Goal: Information Seeking & Learning: Learn about a topic

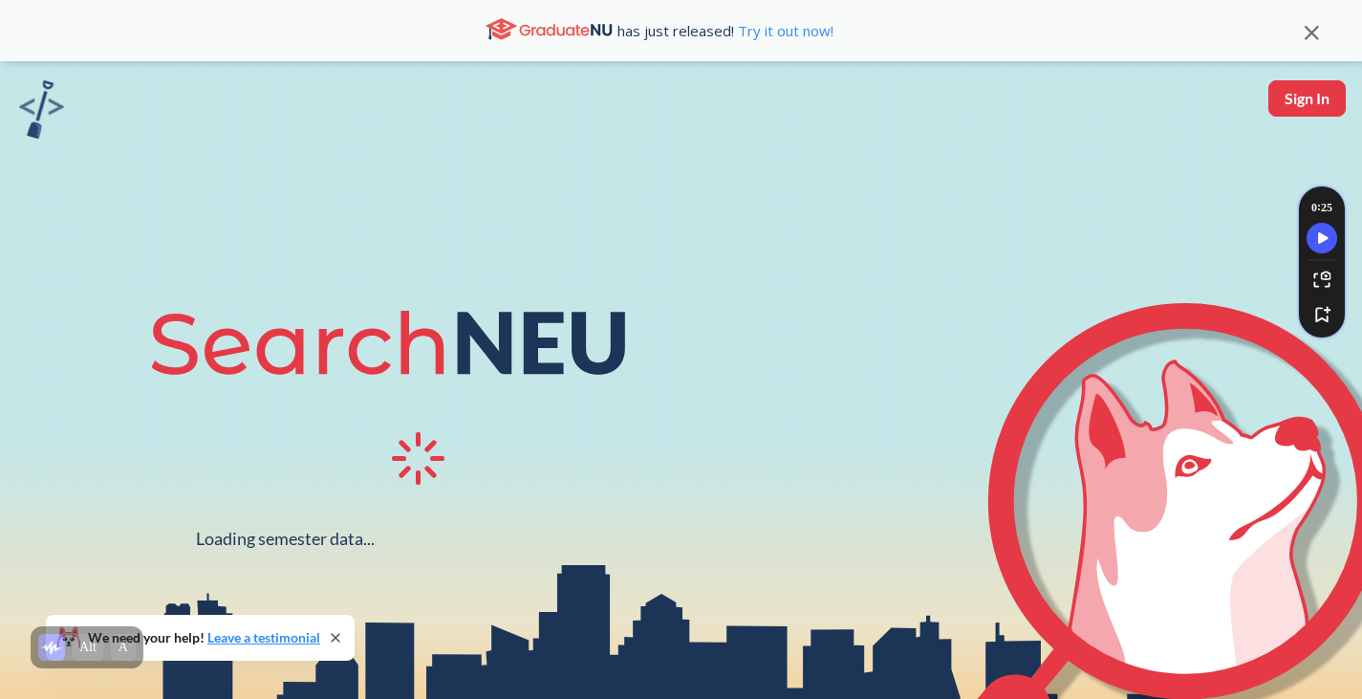
click at [1310, 118] on div "Loading semester data... We need your help! Leave a testimonial" at bounding box center [681, 419] width 1362 height 717
click at [1307, 108] on button "Sign In" at bounding box center [1306, 98] width 77 height 36
select select "US"
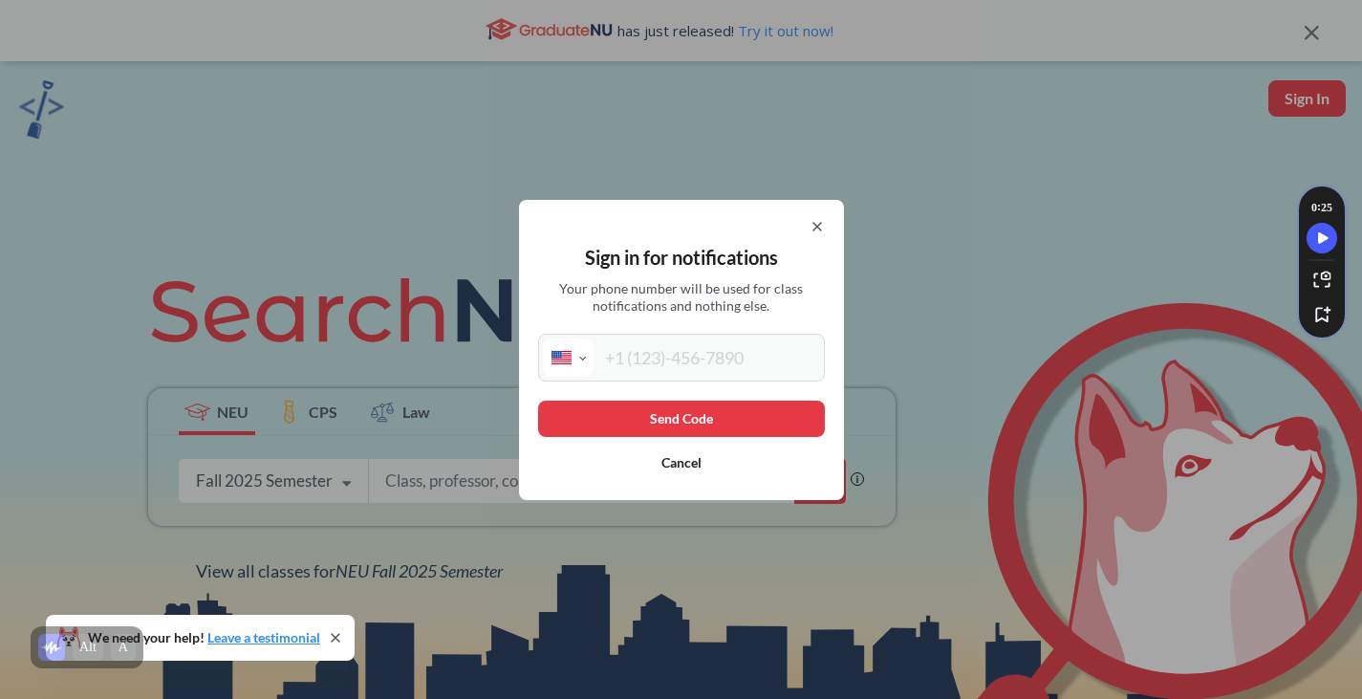
click at [628, 343] on input "tel" at bounding box center [707, 357] width 227 height 38
type input "[PHONE_NUMBER]"
click at [739, 419] on button "Send Code" at bounding box center [681, 418] width 287 height 36
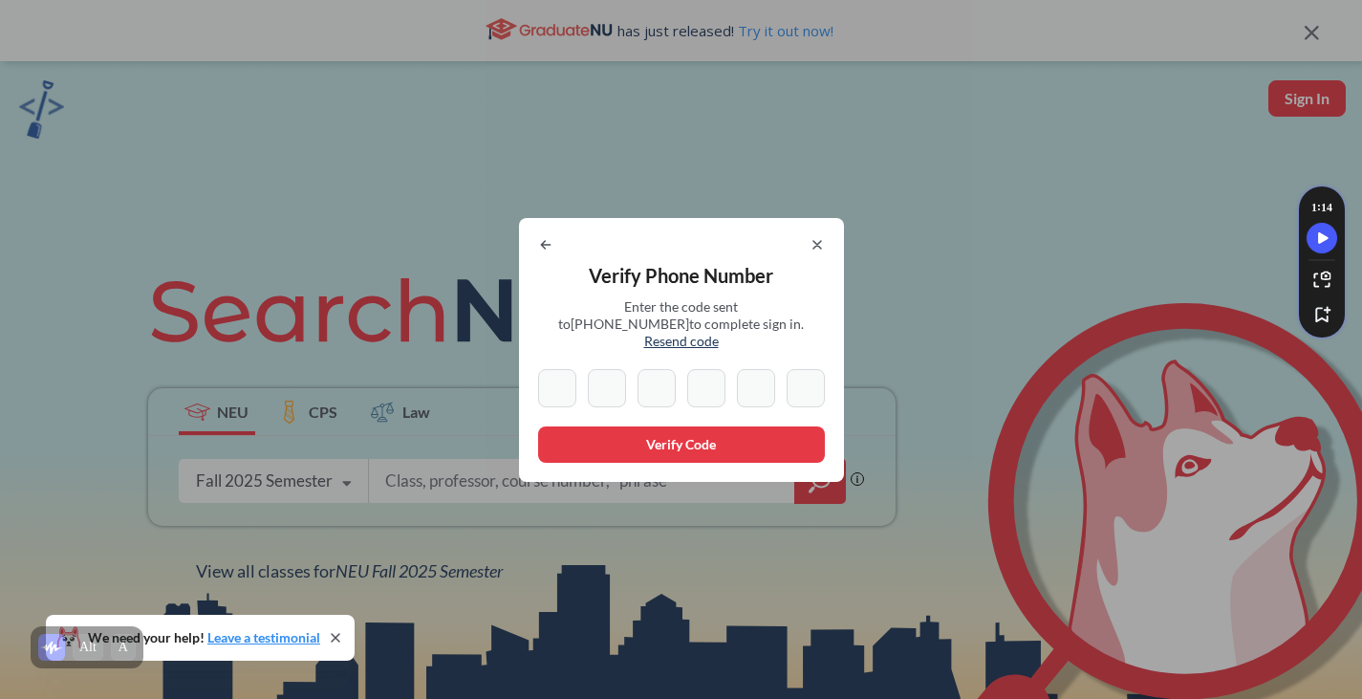
type input "2"
type input "0"
type input "6"
type input "9"
type input "4"
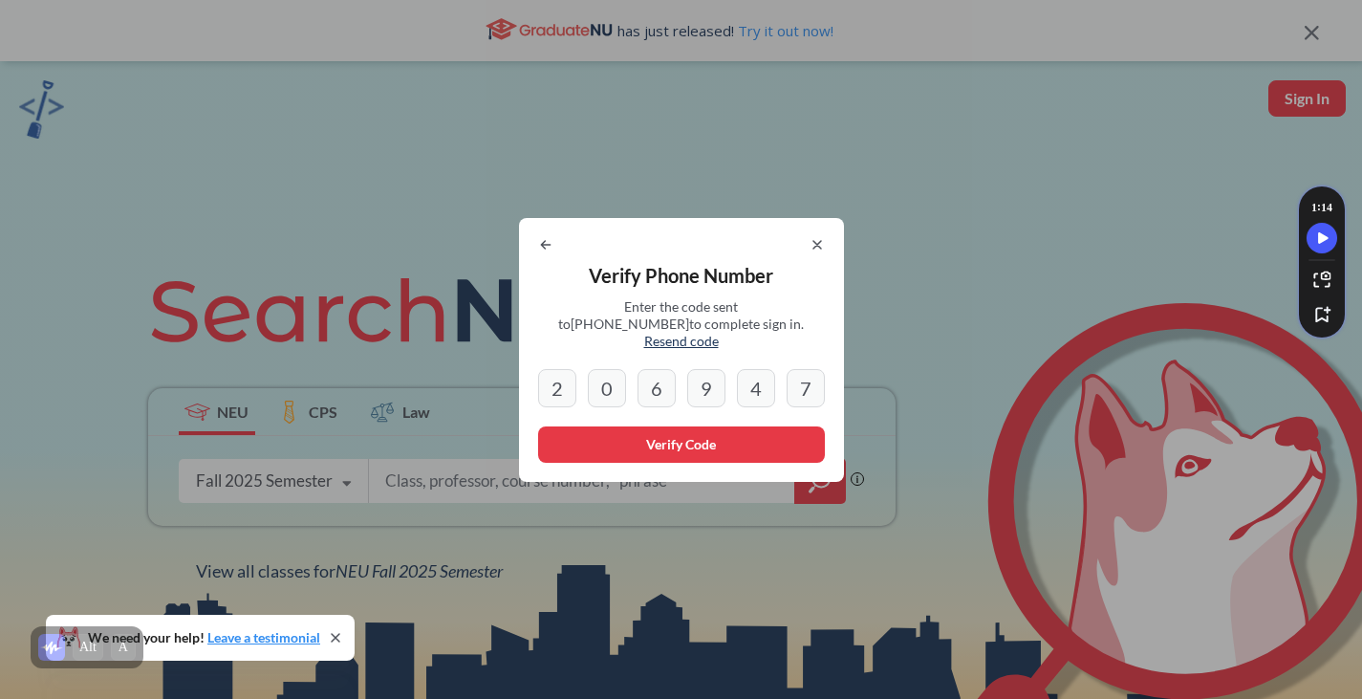
type input "7"
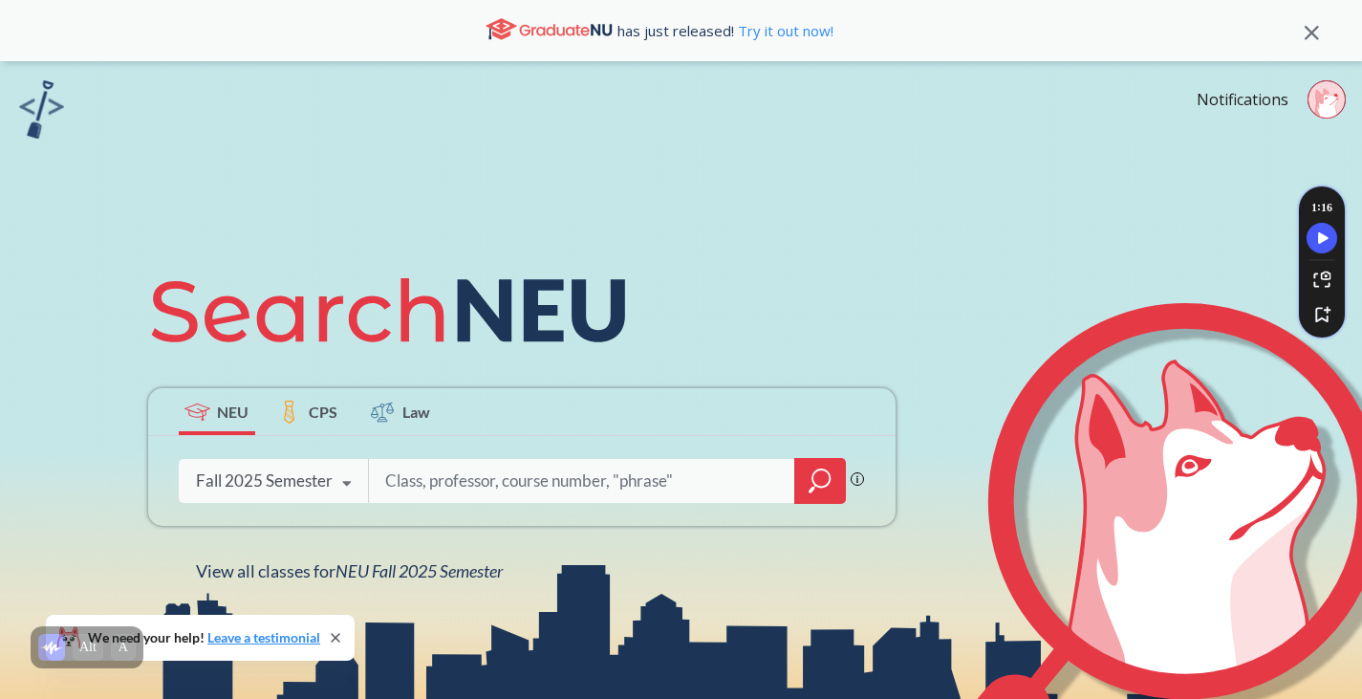
click at [542, 498] on input "search" at bounding box center [582, 481] width 398 height 40
click at [467, 465] on input "search" at bounding box center [582, 481] width 398 height 40
click at [465, 481] on input "search" at bounding box center [582, 481] width 398 height 40
type input "biol2302"
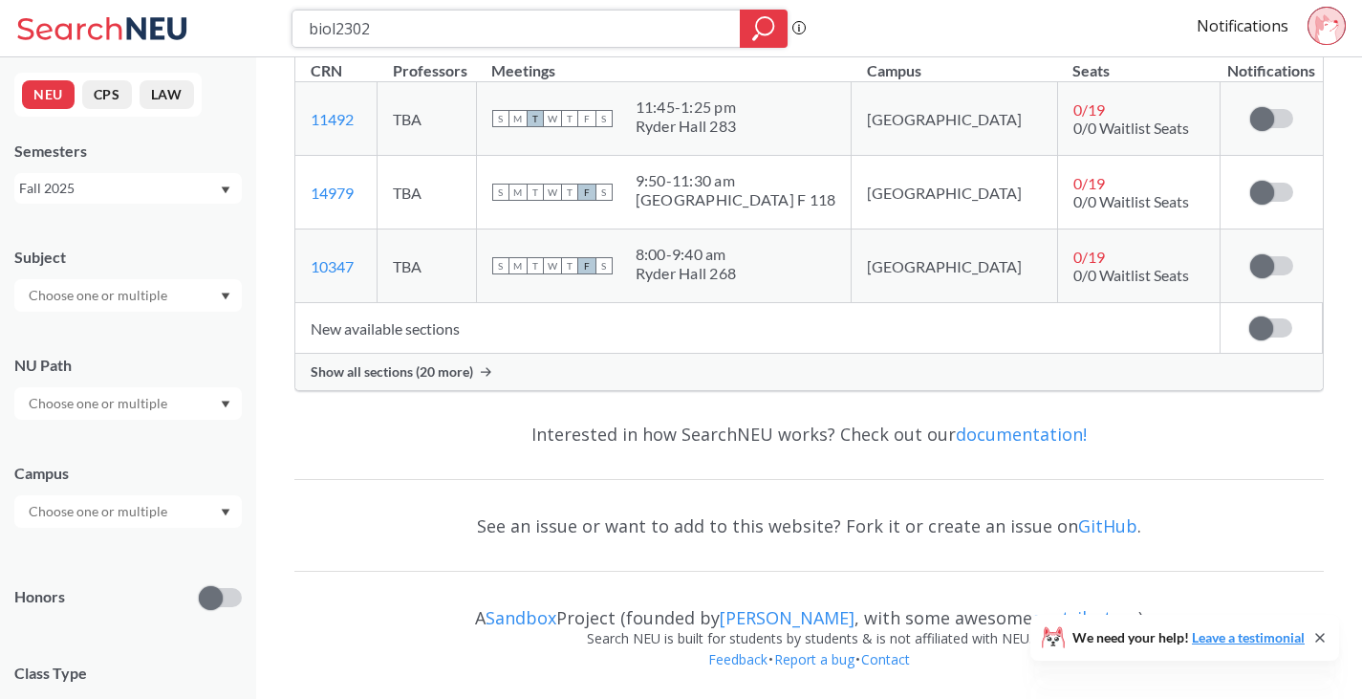
scroll to position [236, 0]
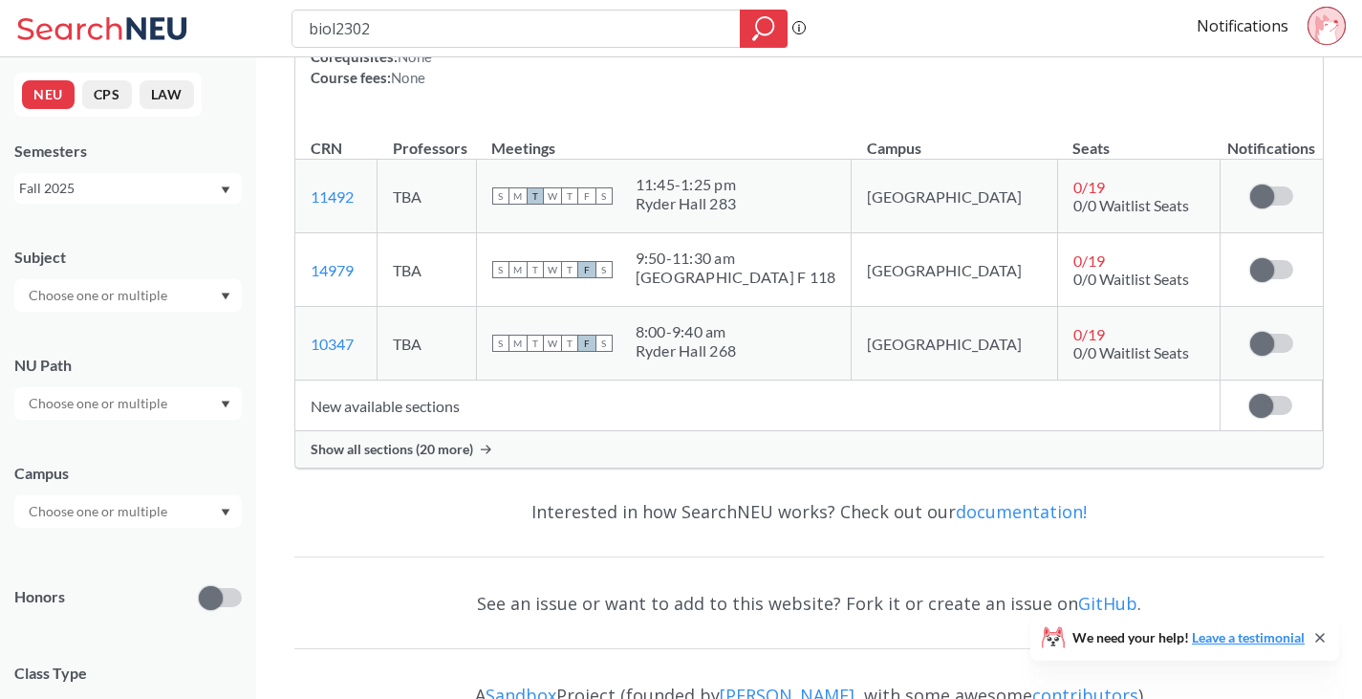
click at [479, 450] on div "Show all sections (20 more)" at bounding box center [808, 449] width 1027 height 36
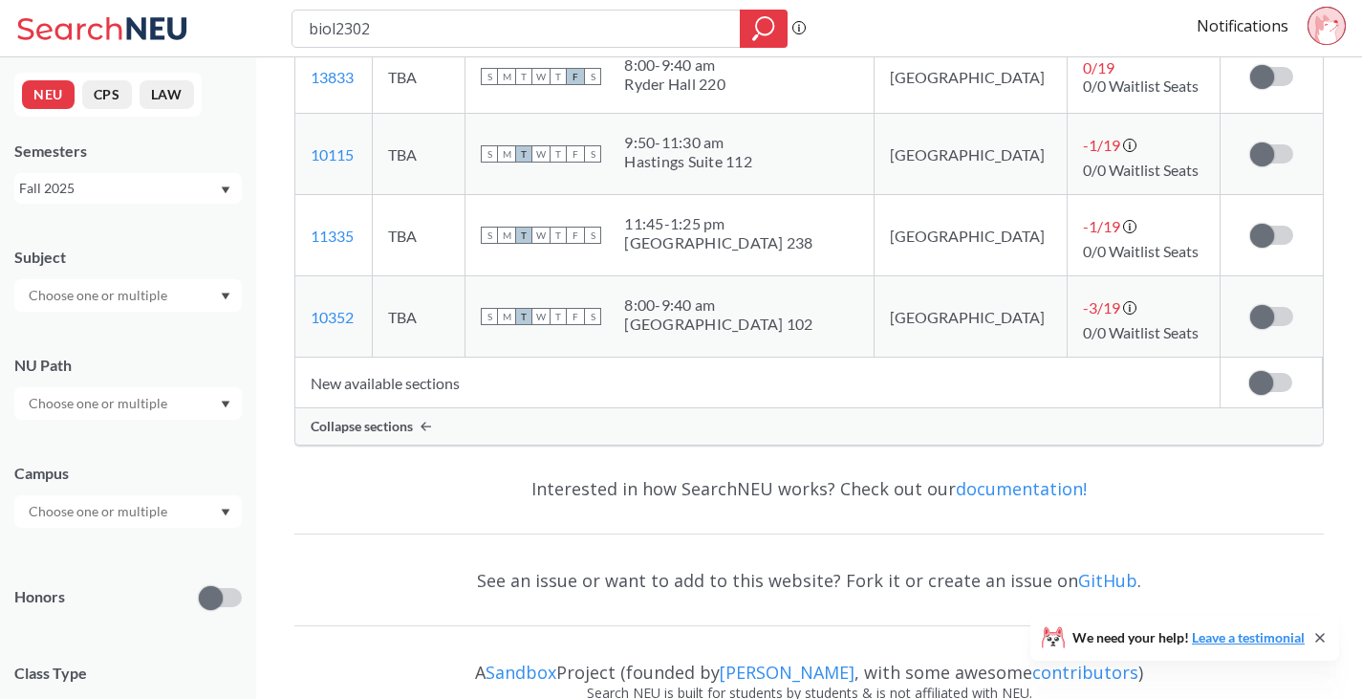
scroll to position [1751, 0]
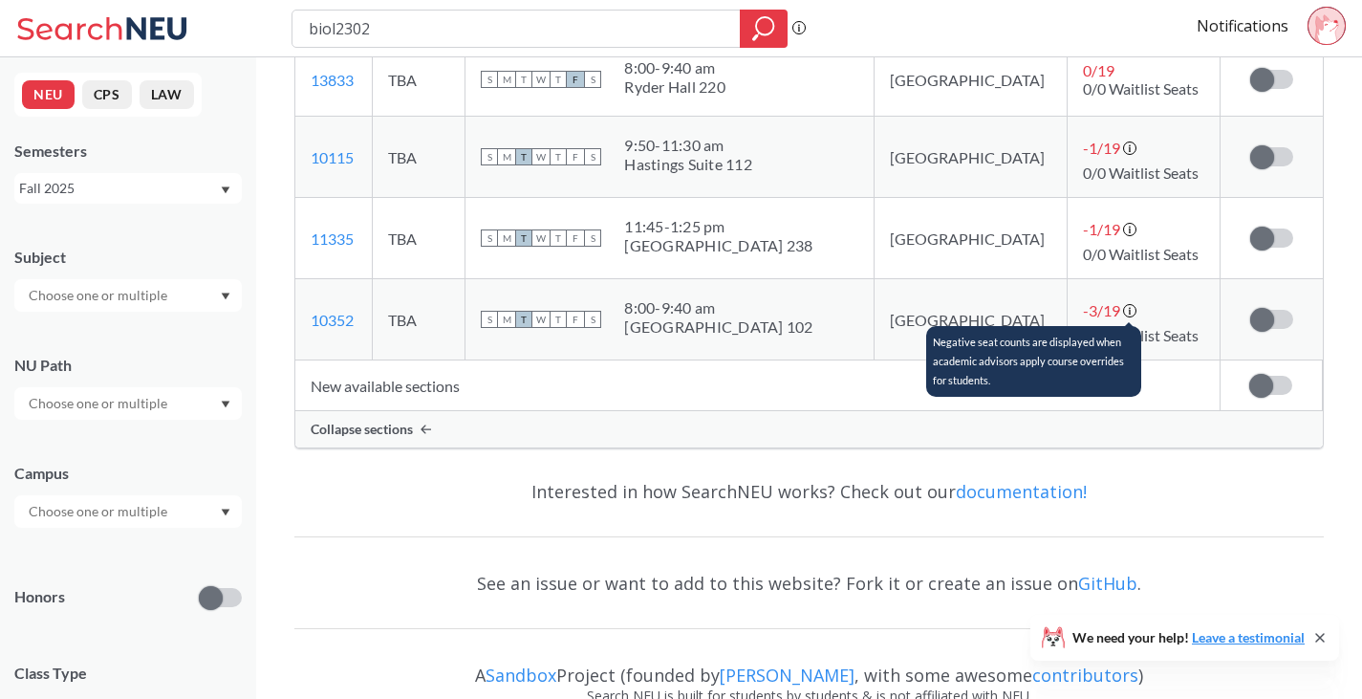
click at [1123, 316] on icon at bounding box center [1130, 311] width 15 height 15
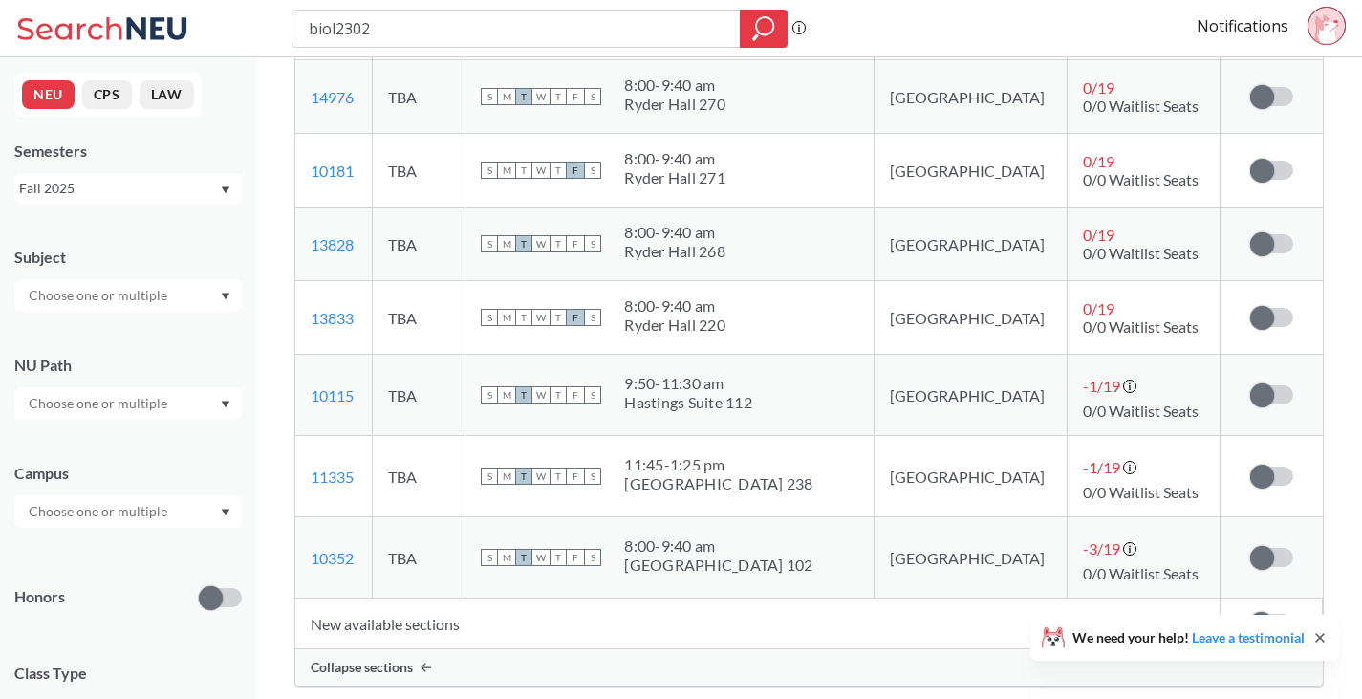
scroll to position [1518, 0]
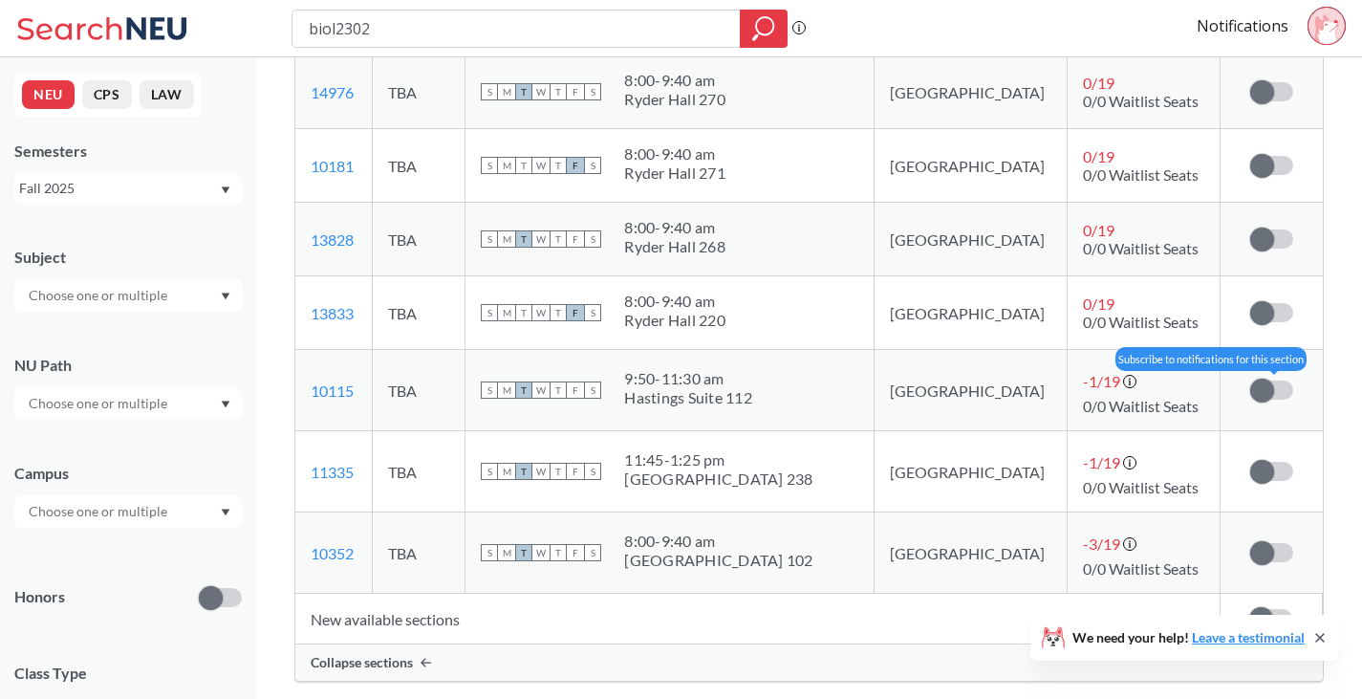
click at [1257, 389] on span at bounding box center [1262, 391] width 24 height 24
click at [1250, 380] on input "checkbox" at bounding box center [1250, 380] width 0 height 0
click at [1256, 389] on label at bounding box center [1271, 389] width 43 height 19
click at [1250, 380] on input "checkbox" at bounding box center [1250, 380] width 0 height 0
click at [1256, 389] on span at bounding box center [1262, 391] width 24 height 24
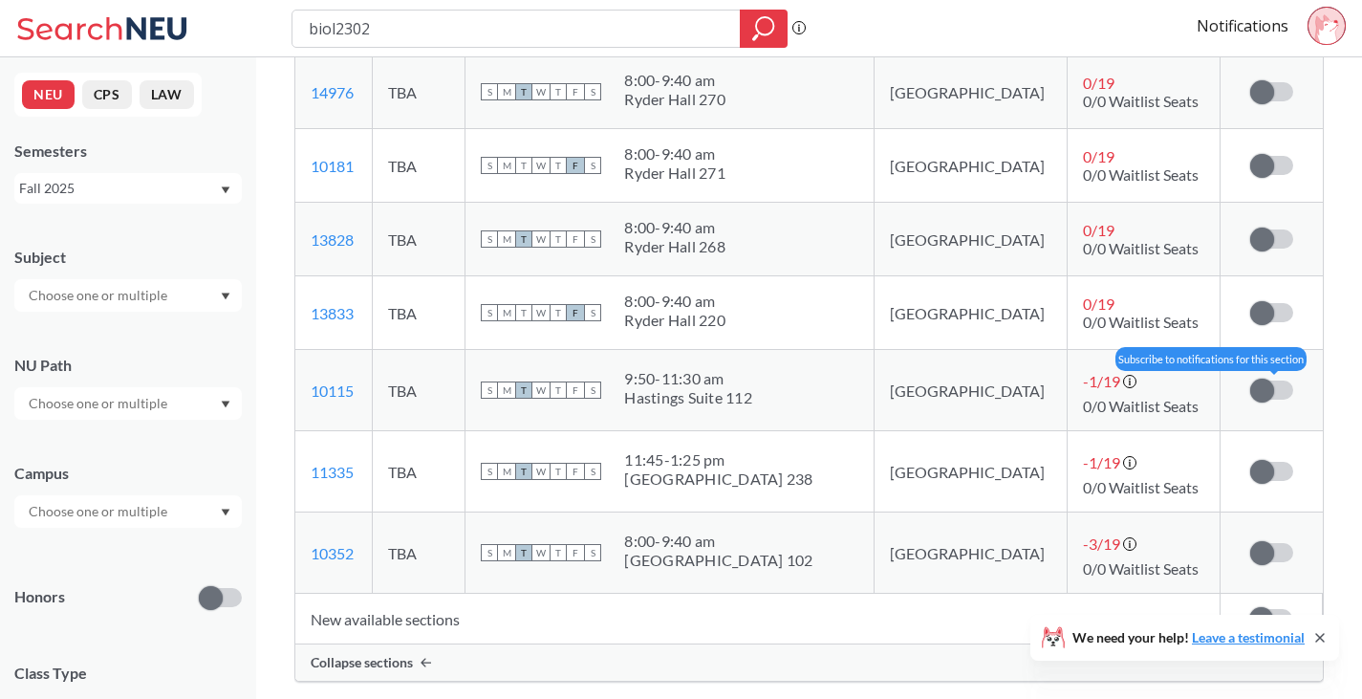
click at [1250, 380] on input "checkbox" at bounding box center [1250, 380] width 0 height 0
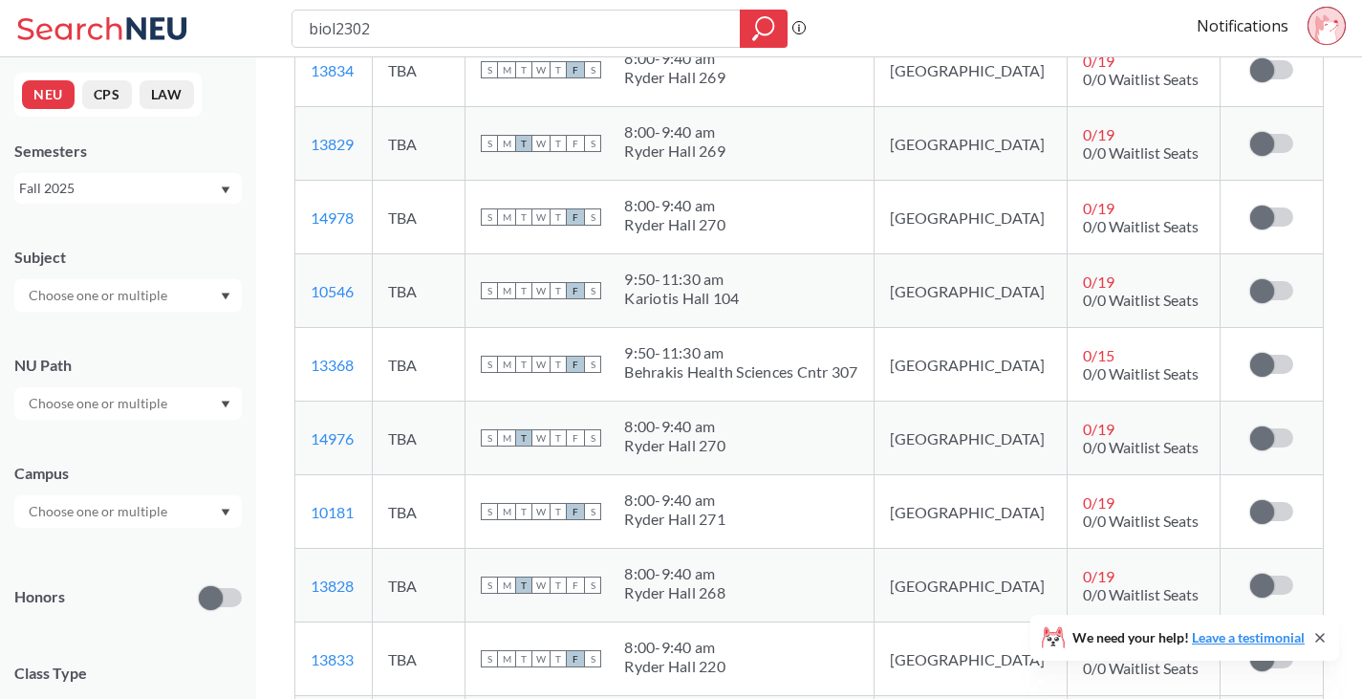
scroll to position [1166, 0]
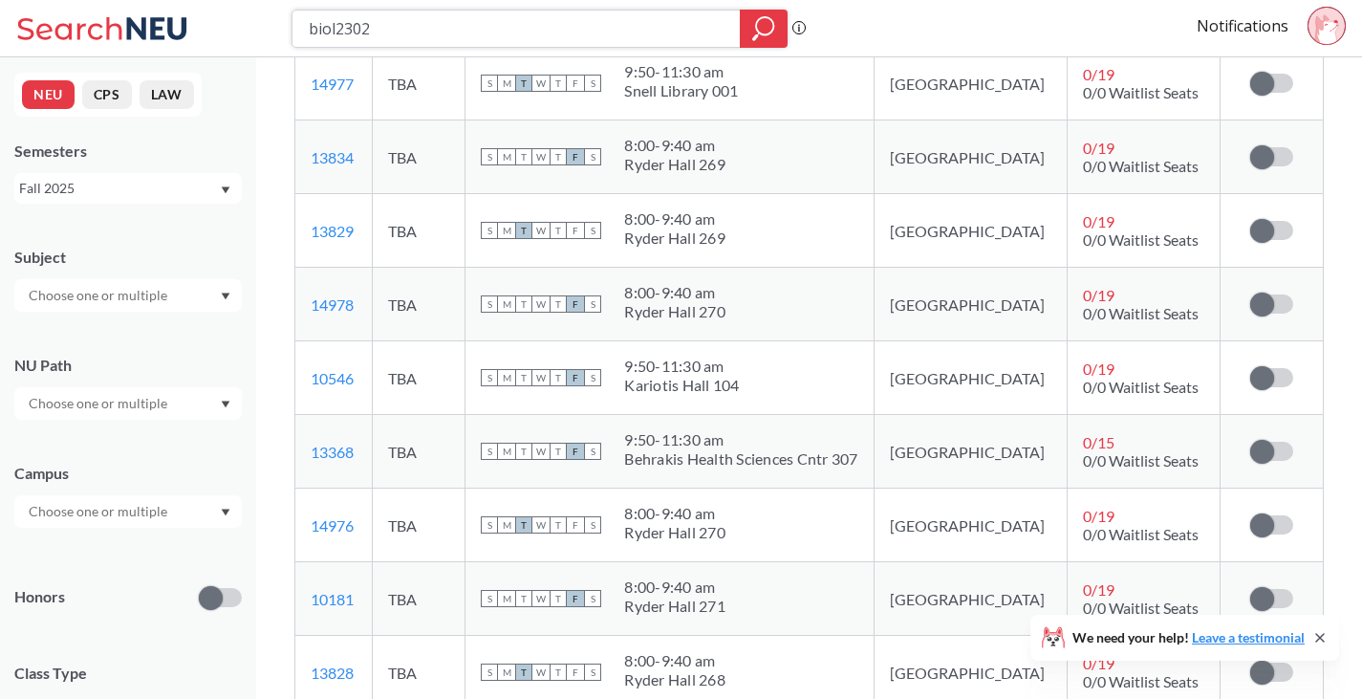
drag, startPoint x: 539, startPoint y: 41, endPoint x: 240, endPoint y: 43, distance: 299.2
click at [240, 43] on div "biol2302 Phrase search guarantees the exact search appears in the results. Ex. …" at bounding box center [681, 28] width 1362 height 57
type input "chem2313"
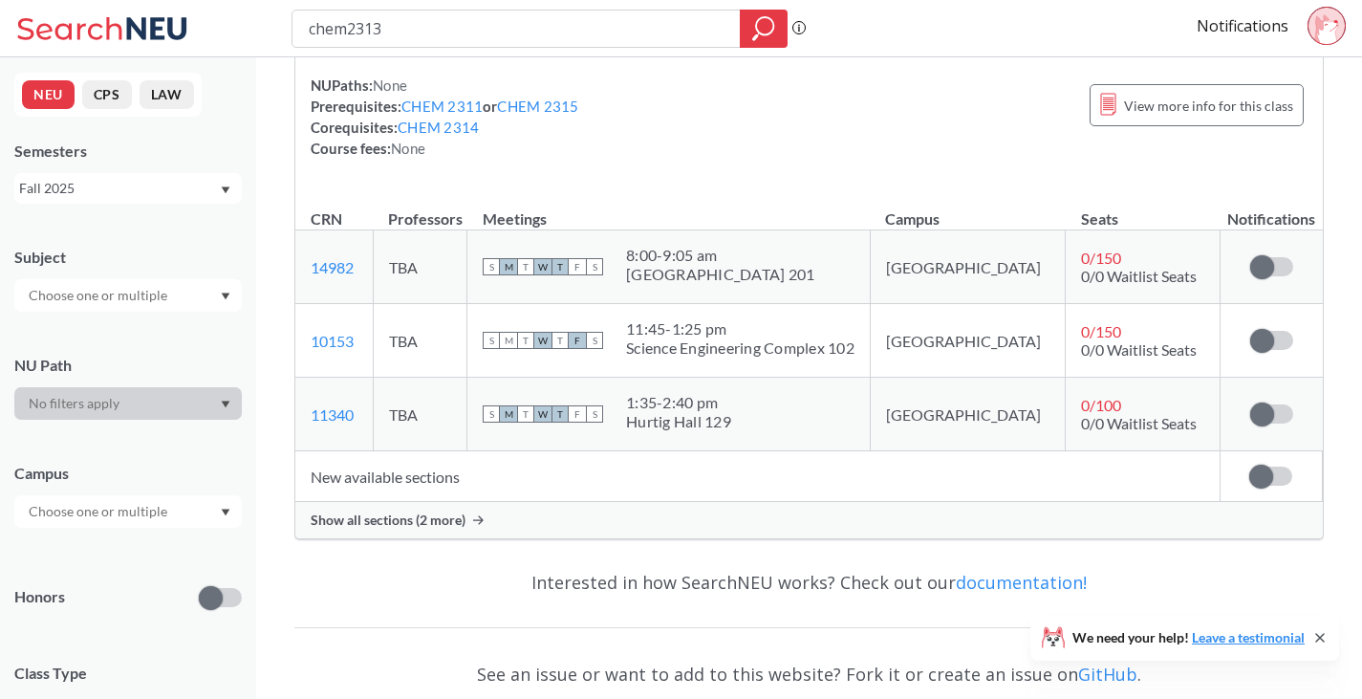
scroll to position [166, 0]
click at [455, 522] on span "Show all sections (2 more)" at bounding box center [388, 518] width 155 height 17
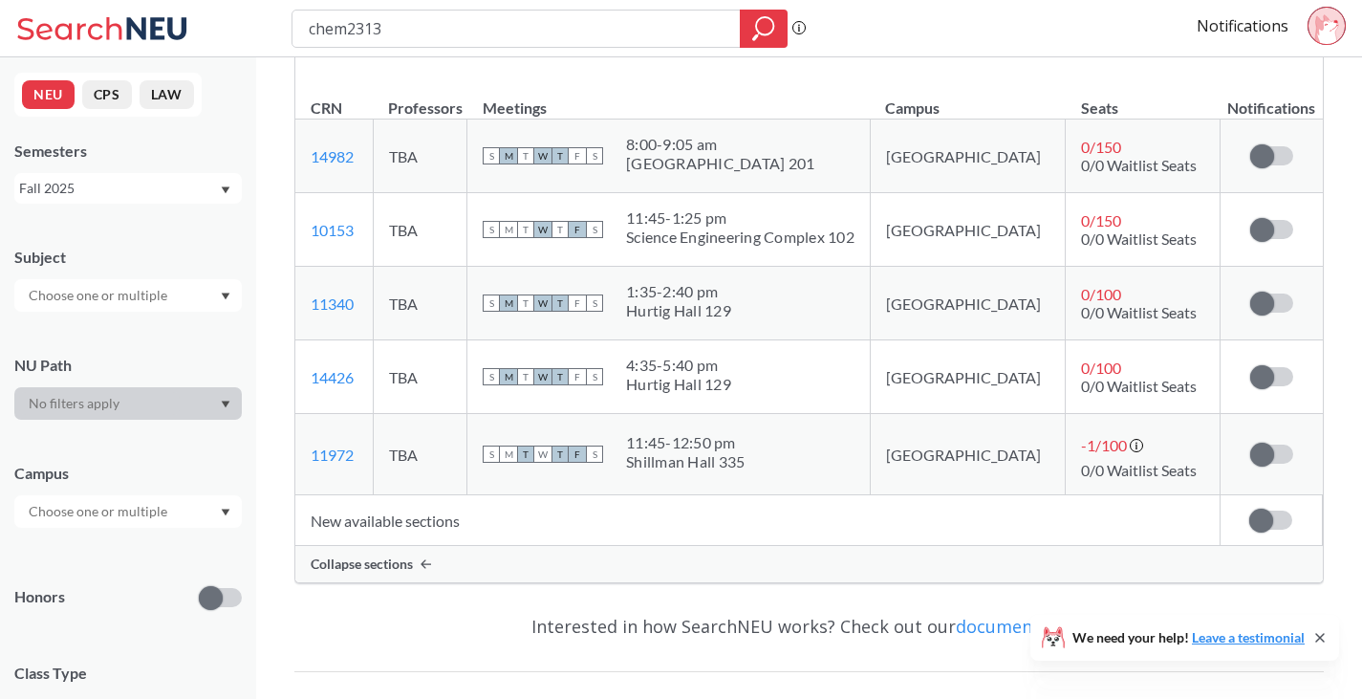
scroll to position [219, 0]
